Goal: Find specific page/section: Find specific page/section

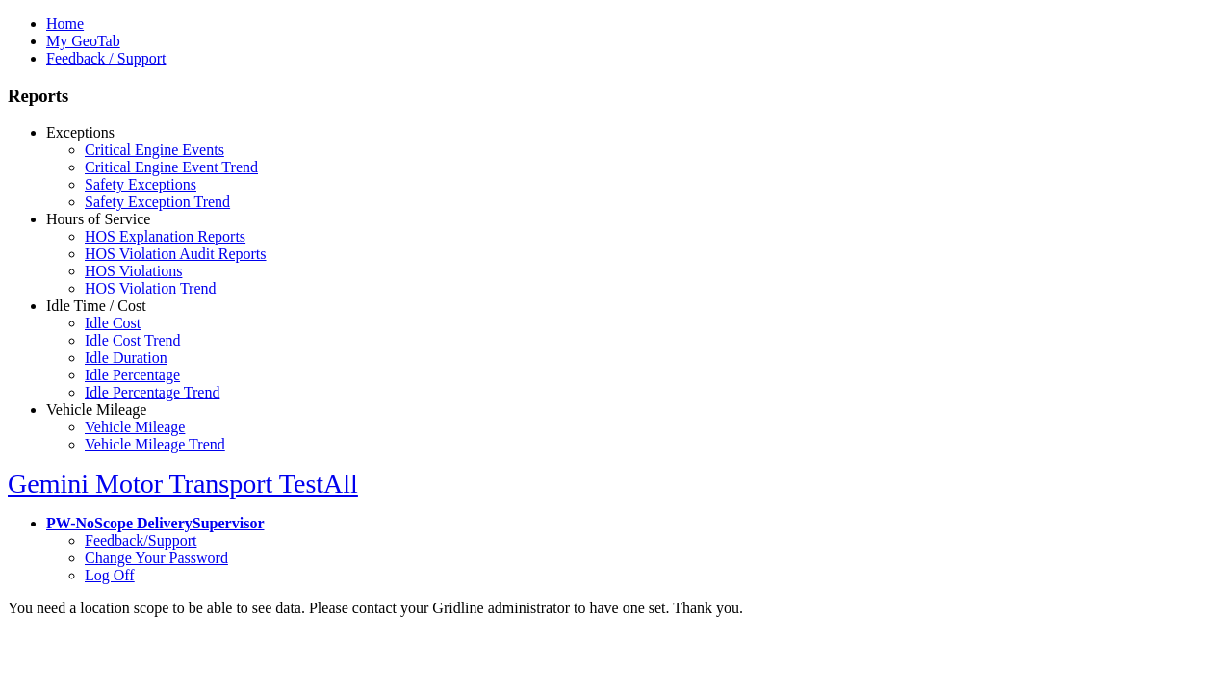
click at [111, 140] on link "Exceptions" at bounding box center [80, 132] width 68 height 16
click at [125, 192] on link "Safety Exceptions" at bounding box center [141, 184] width 112 height 16
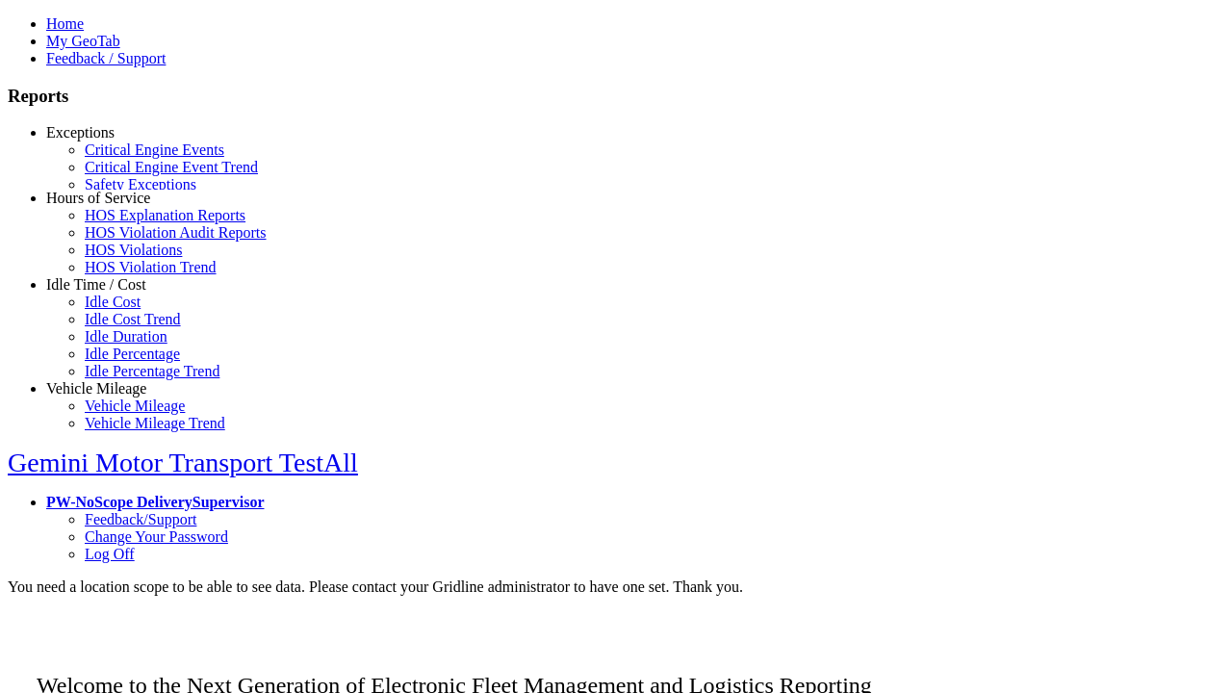
scroll to position [82, 0]
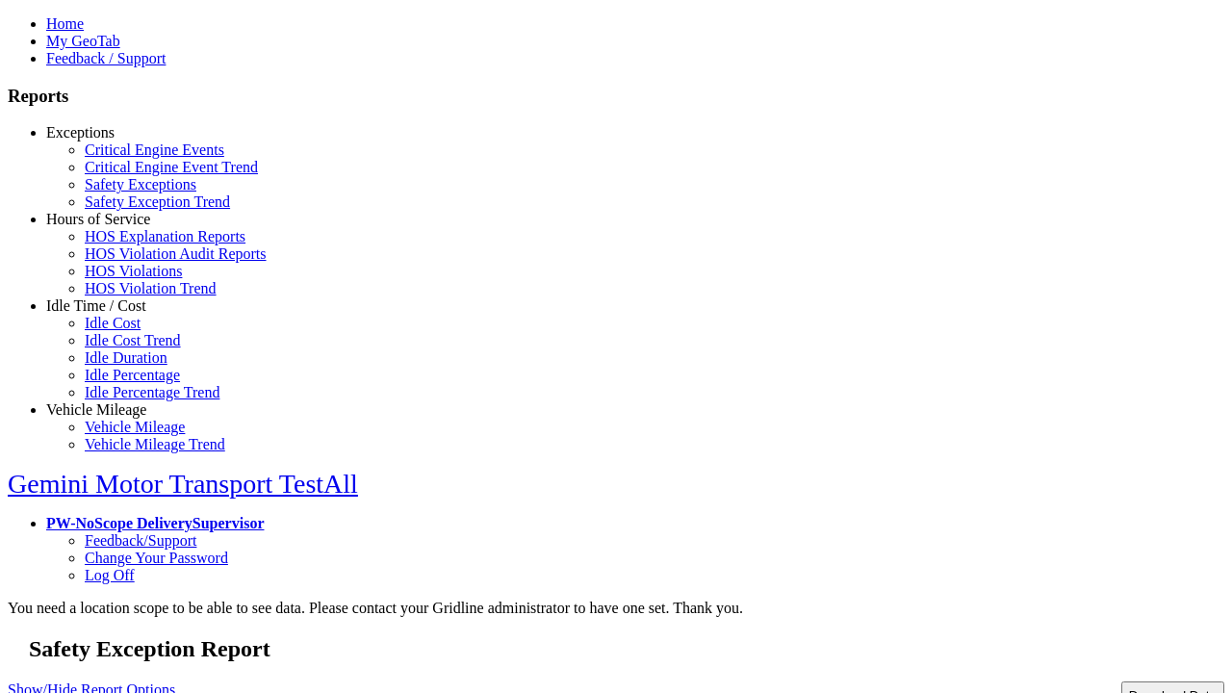
type input "**********"
